Goal: Find specific page/section: Find specific page/section

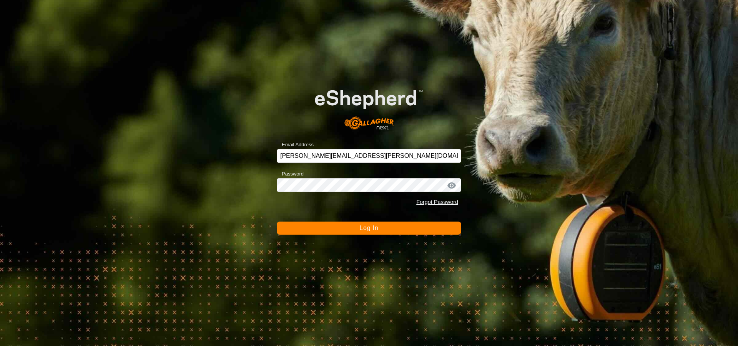
click at [360, 232] on button "Log In" at bounding box center [369, 228] width 185 height 13
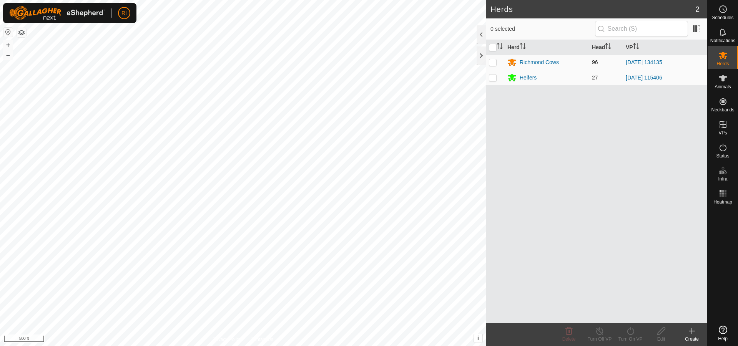
click at [496, 64] on p-checkbox at bounding box center [493, 62] width 8 height 6
checkbox input "false"
click at [496, 81] on td at bounding box center [495, 77] width 18 height 15
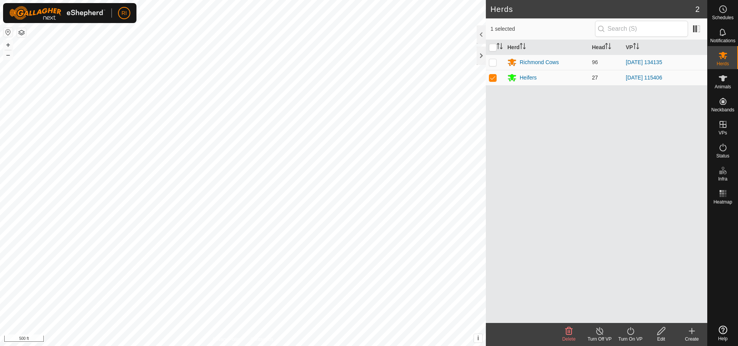
checkbox input "false"
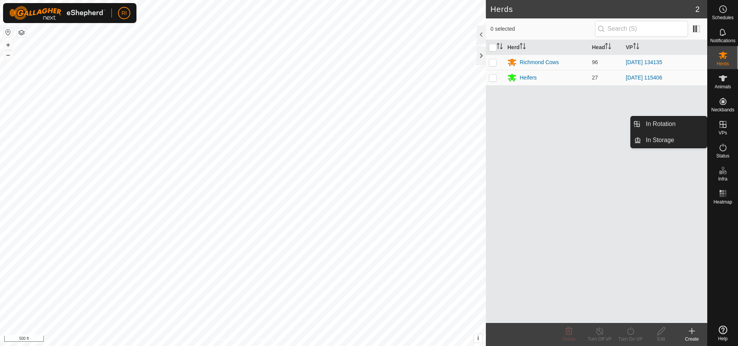
click at [721, 131] on span "VPs" at bounding box center [723, 133] width 8 height 5
click at [667, 138] on link "In Storage" at bounding box center [674, 140] width 66 height 15
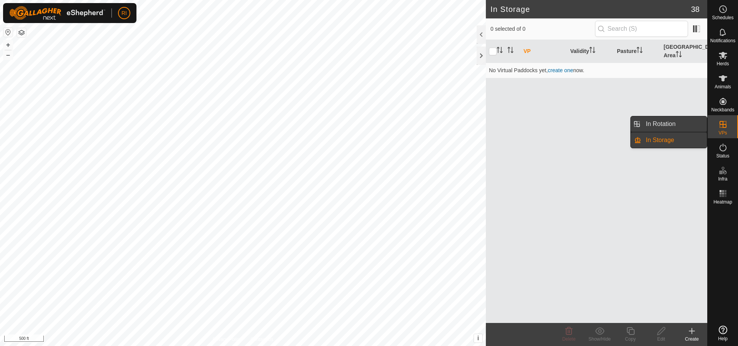
click at [666, 128] on link "In Rotation" at bounding box center [674, 124] width 66 height 15
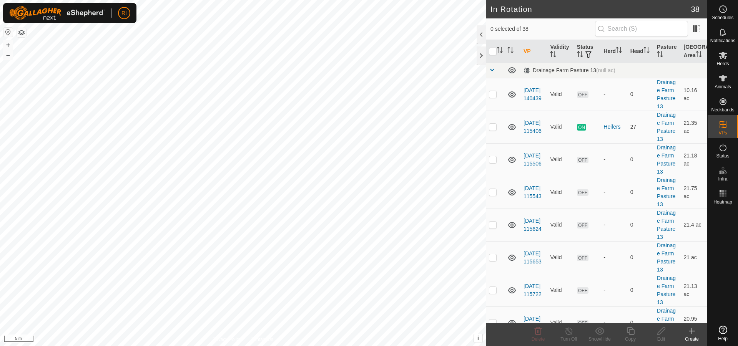
click at [333, 0] on html "RI Schedules Notifications Herds Animals Neckbands VPs Status Infra Heatmap Hel…" at bounding box center [369, 173] width 738 height 346
click at [249, 346] on html "RI Schedules Notifications Herds Animals Neckbands VPs Status Infra Heatmap Hel…" at bounding box center [369, 173] width 738 height 346
